Goal: Transaction & Acquisition: Purchase product/service

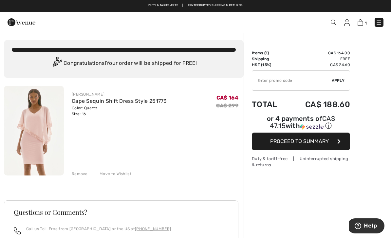
click at [81, 175] on div "Remove" at bounding box center [80, 174] width 16 height 6
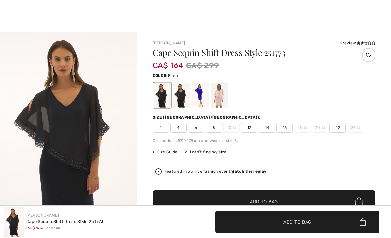
checkbox input "true"
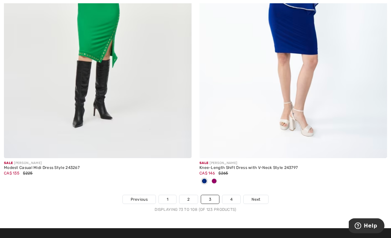
scroll to position [5684, 0]
click at [233, 195] on link "4" at bounding box center [231, 199] width 18 height 9
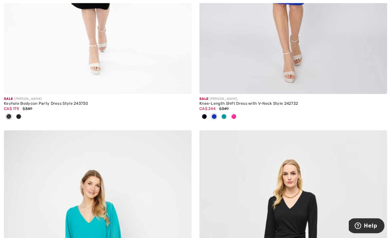
scroll to position [276, 0]
click at [235, 117] on span at bounding box center [233, 116] width 5 height 5
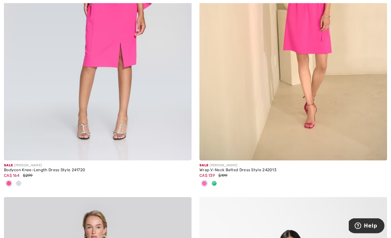
scroll to position [1163, 0]
click at [103, 54] on img at bounding box center [98, 19] width 188 height 281
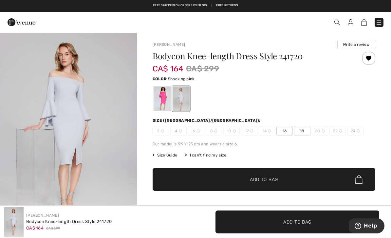
click at [164, 100] on div at bounding box center [161, 98] width 17 height 25
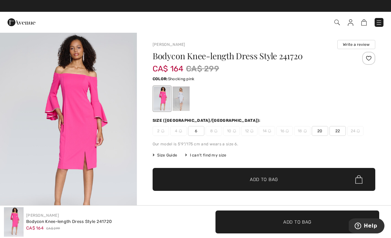
click at [183, 99] on div at bounding box center [180, 98] width 17 height 25
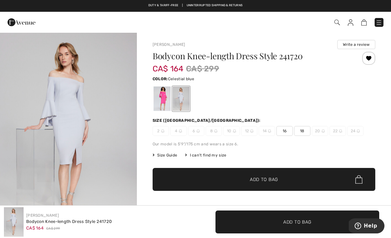
click at [185, 99] on div at bounding box center [180, 98] width 17 height 25
